Goal: Task Accomplishment & Management: Manage account settings

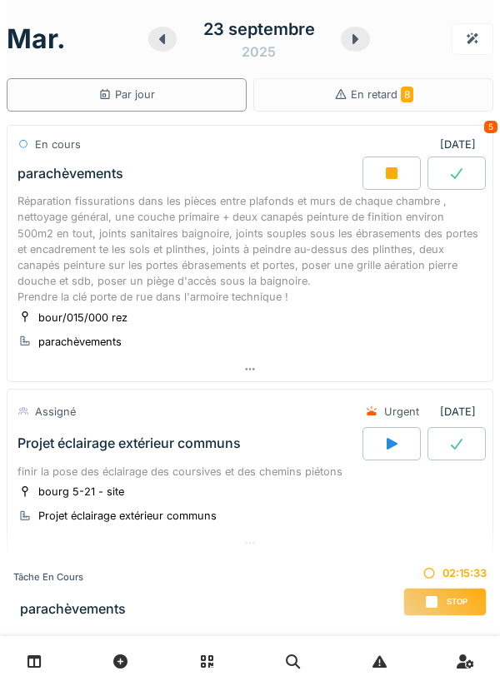
scroll to position [78, 0]
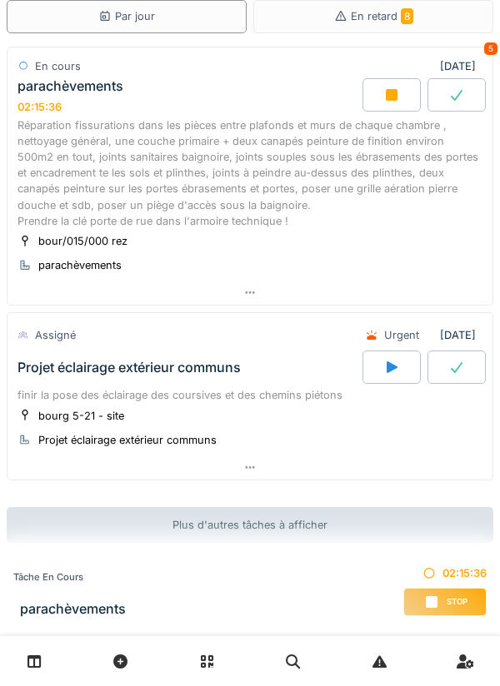
click at [276, 352] on div "Projet éclairage extérieur communs" at bounding box center [188, 367] width 348 height 33
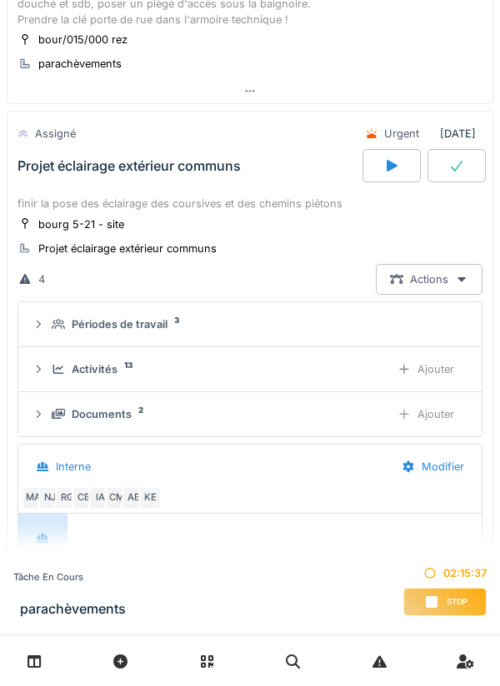
scroll to position [324, 0]
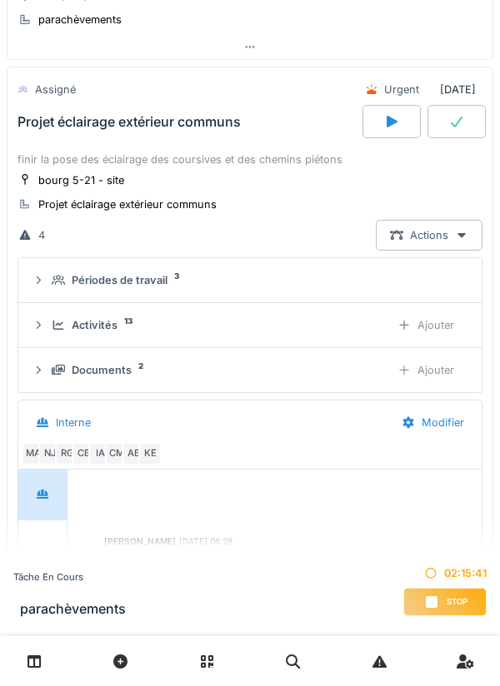
click at [115, 282] on div "Périodes de travail" at bounding box center [120, 280] width 96 height 16
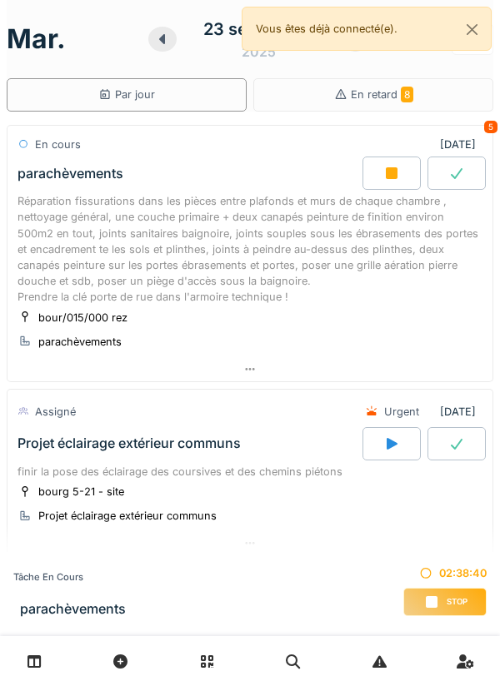
click at [382, 173] on div at bounding box center [391, 173] width 58 height 33
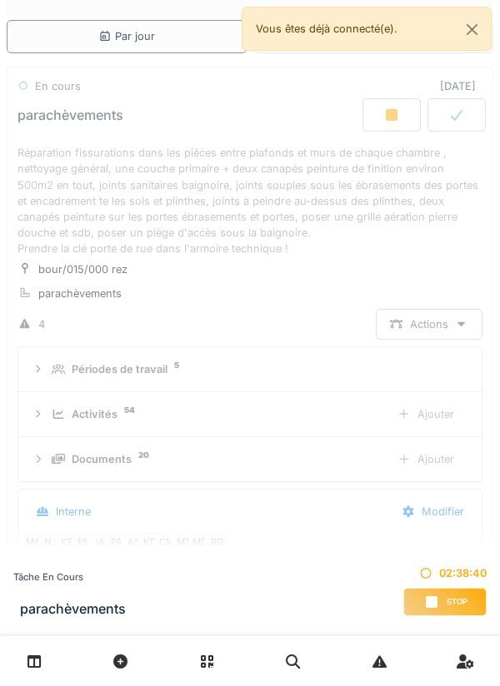
scroll to position [25, 0]
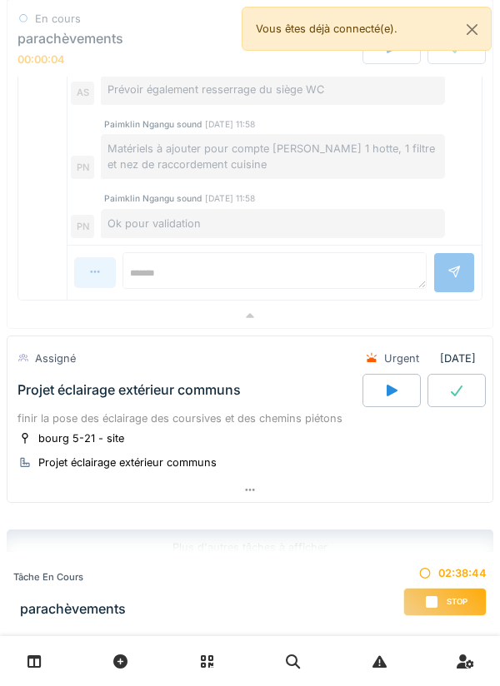
click at [385, 390] on icon at bounding box center [391, 390] width 17 height 13
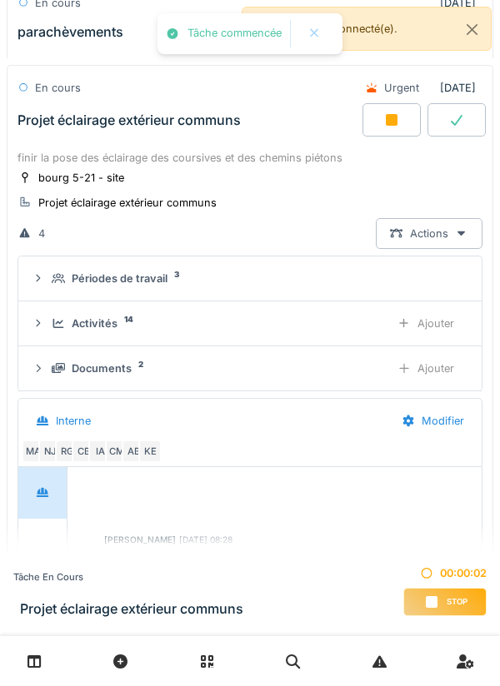
scroll to position [1065, 0]
